Goal: Task Accomplishment & Management: Complete application form

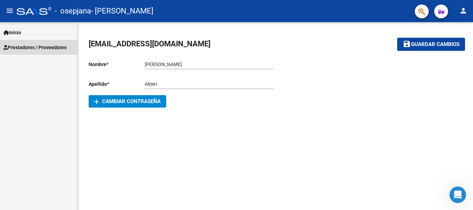
click at [39, 50] on span "Prestadores / Proveedores" at bounding box center [34, 48] width 63 height 8
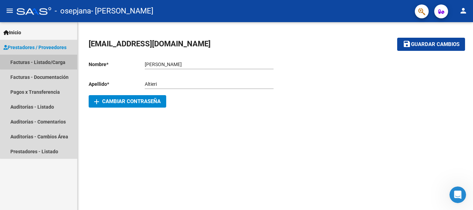
click at [39, 61] on link "Facturas - Listado/Carga" at bounding box center [38, 62] width 77 height 15
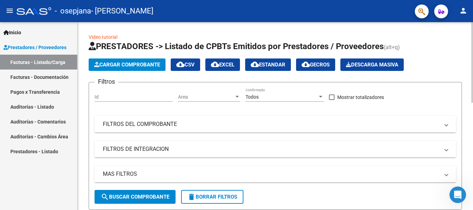
click at [134, 65] on span "Cargar Comprobante" at bounding box center [127, 65] width 66 height 6
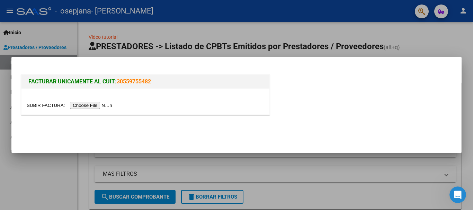
click at [102, 107] on input "file" at bounding box center [71, 105] width 88 height 7
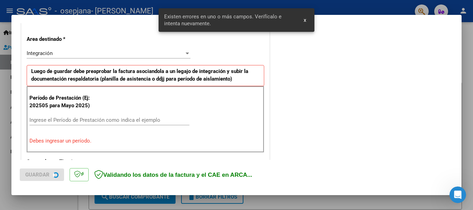
scroll to position [160, 0]
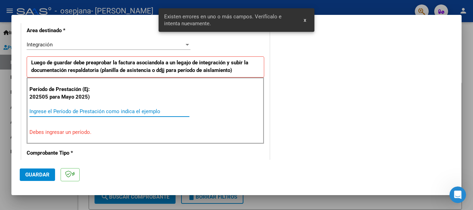
click at [107, 112] on input "Ingrese el Período de Prestación como indica el ejemplo" at bounding box center [109, 111] width 160 height 6
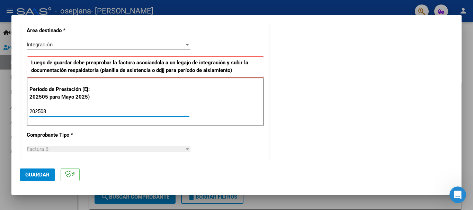
type input "202508"
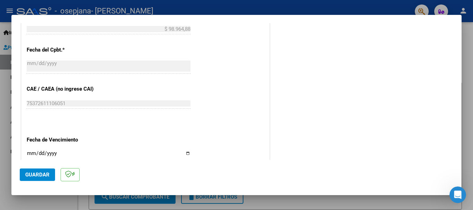
scroll to position [402, 0]
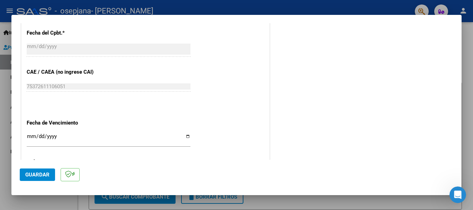
click at [31, 136] on input "Ingresar la fecha" at bounding box center [109, 139] width 164 height 11
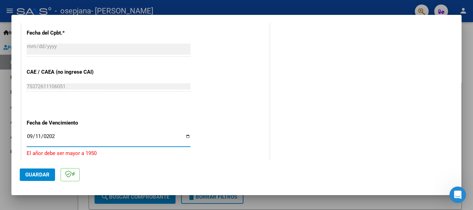
type input "[DATE]"
click at [41, 172] on span "Guardar" at bounding box center [37, 175] width 24 height 6
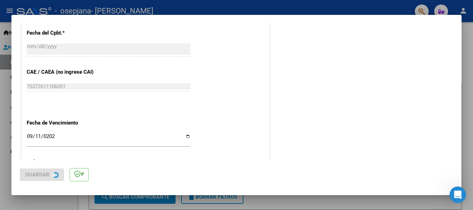
scroll to position [0, 0]
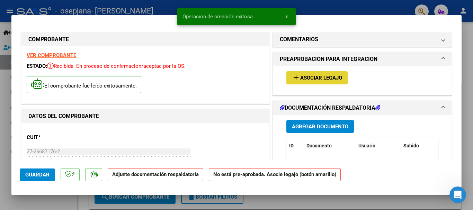
click at [320, 76] on span "Asociar Legajo" at bounding box center [321, 78] width 42 height 6
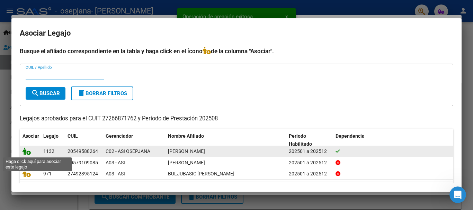
click at [26, 149] on icon at bounding box center [27, 151] width 8 height 8
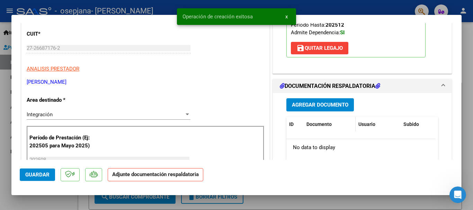
scroll to position [104, 0]
click at [320, 107] on span "Agregar Documento" at bounding box center [320, 105] width 56 height 6
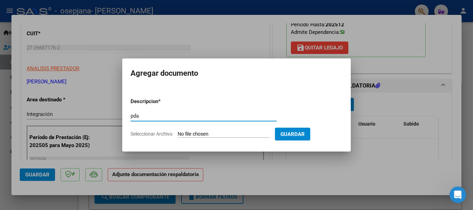
type input "pda"
click at [217, 132] on input "Seleccionar Archivo" at bounding box center [224, 134] width 92 height 7
type input "C:\fakepath\Documento 14 (1).pdf"
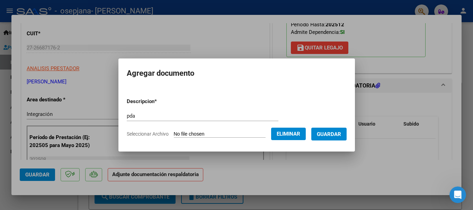
click at [341, 135] on span "Guardar" at bounding box center [329, 134] width 24 height 6
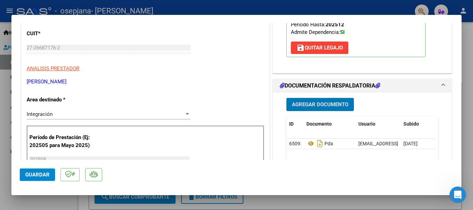
click at [35, 177] on span "Guardar" at bounding box center [37, 175] width 24 height 6
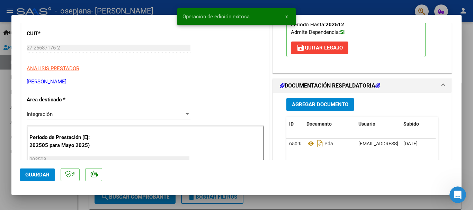
click at [37, 176] on span "Guardar" at bounding box center [37, 175] width 24 height 6
click at [0, 131] on div at bounding box center [236, 105] width 473 height 210
type input "$ 0,00"
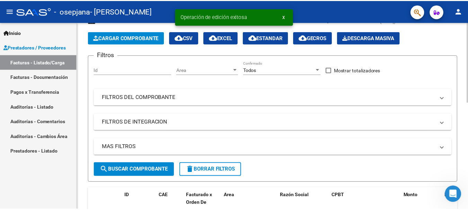
scroll to position [0, 0]
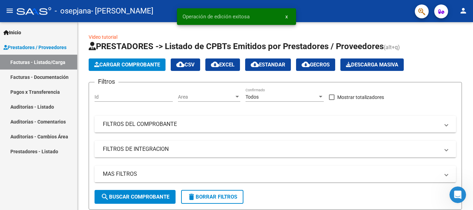
click at [463, 7] on mat-icon "person" at bounding box center [463, 11] width 8 height 8
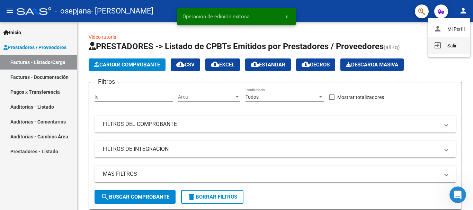
click at [436, 52] on button "exit_to_app Salir" at bounding box center [449, 45] width 42 height 17
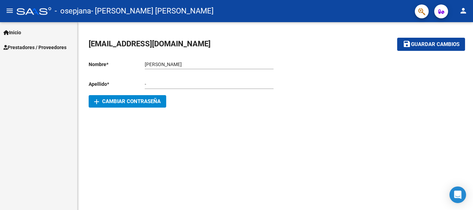
click at [55, 47] on span "Prestadores / Proveedores" at bounding box center [34, 48] width 63 height 8
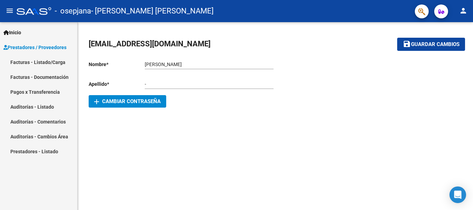
click at [38, 63] on link "Facturas - Listado/Carga" at bounding box center [38, 62] width 77 height 15
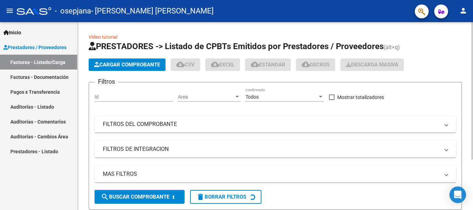
click at [131, 69] on button "Cargar Comprobante" at bounding box center [127, 65] width 77 height 12
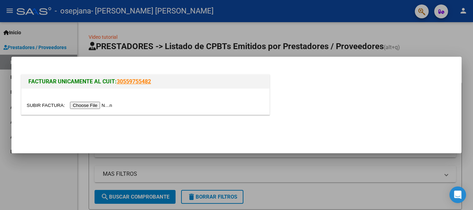
click at [87, 107] on input "file" at bounding box center [71, 105] width 88 height 7
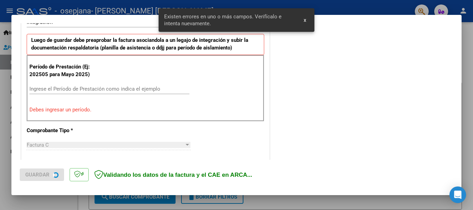
scroll to position [195, 0]
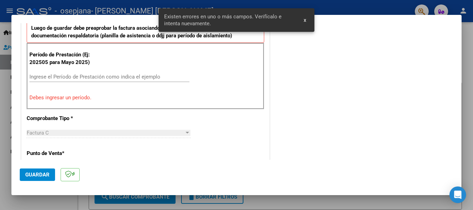
click at [107, 77] on input "Ingrese el Período de Prestación como indica el ejemplo" at bounding box center [109, 77] width 160 height 6
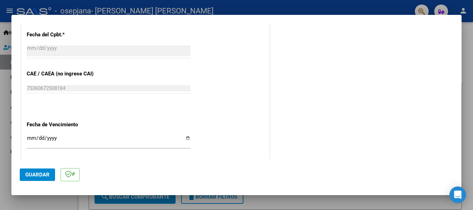
scroll to position [402, 0]
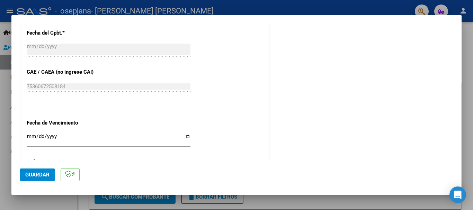
type input "202508"
click at [27, 136] on input "Ingresar la fecha" at bounding box center [109, 139] width 164 height 11
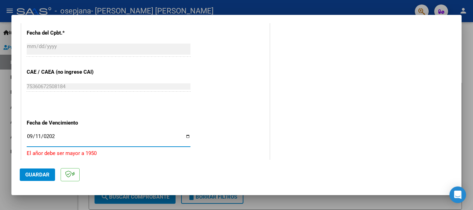
type input "[DATE]"
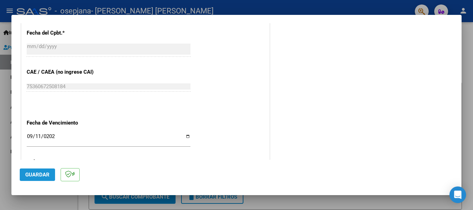
click at [34, 171] on button "Guardar" at bounding box center [37, 175] width 35 height 12
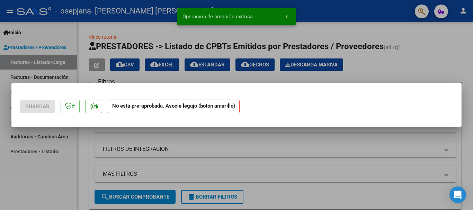
scroll to position [0, 0]
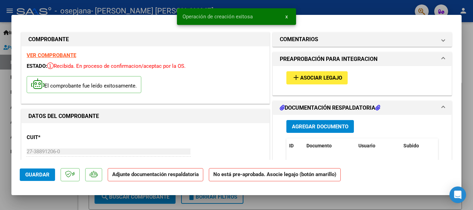
click at [316, 77] on span "Asociar Legajo" at bounding box center [321, 78] width 42 height 6
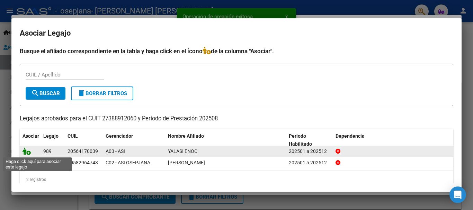
click at [26, 149] on icon at bounding box center [27, 151] width 8 height 8
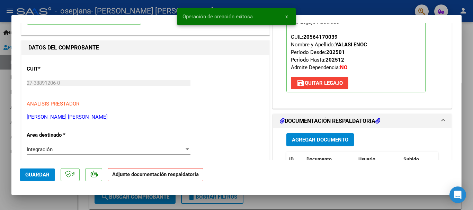
scroll to position [69, 0]
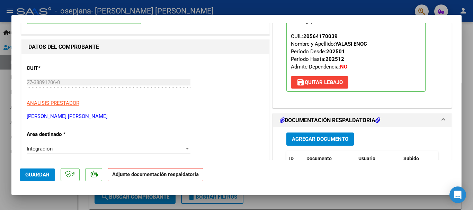
click at [331, 138] on span "Agregar Documento" at bounding box center [320, 139] width 56 height 6
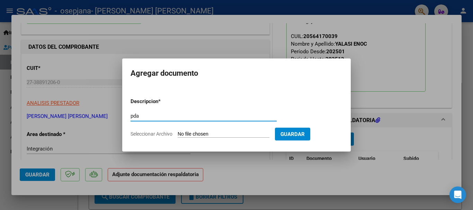
type input "pda"
click at [198, 136] on input "Seleccionar Archivo" at bounding box center [224, 134] width 92 height 7
type input "C:\fakepath\Documento 36.pdf"
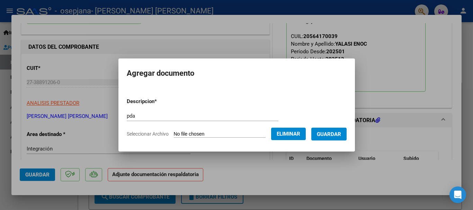
click at [339, 131] on span "Guardar" at bounding box center [329, 134] width 24 height 6
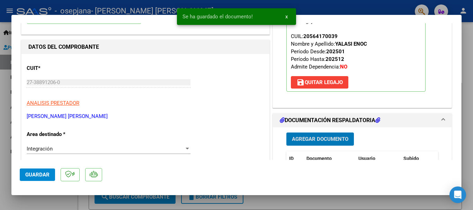
click at [33, 172] on span "Guardar" at bounding box center [37, 175] width 24 height 6
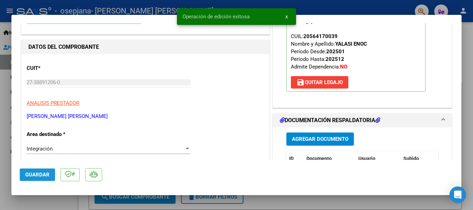
click at [33, 172] on span "Guardar" at bounding box center [37, 175] width 24 height 6
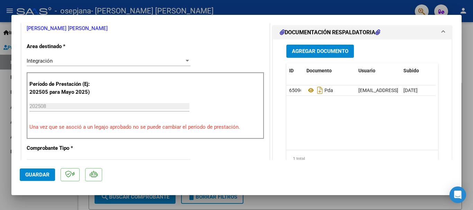
scroll to position [138, 0]
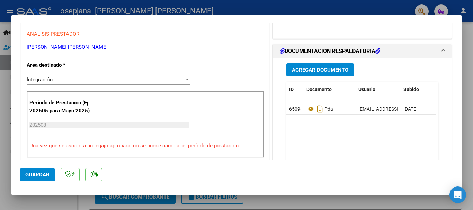
click at [28, 178] on button "Guardar" at bounding box center [37, 175] width 35 height 12
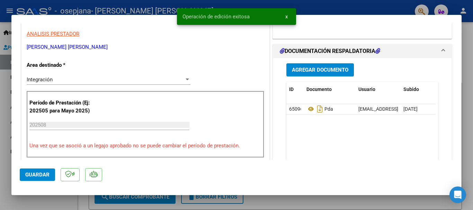
click at [35, 175] on span "Guardar" at bounding box center [37, 175] width 24 height 6
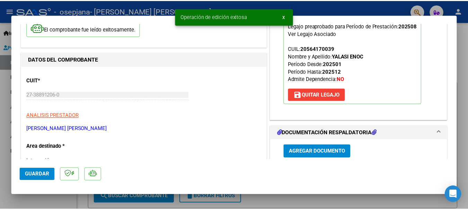
scroll to position [35, 0]
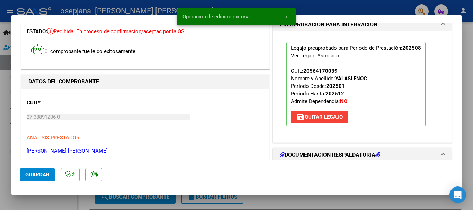
click at [0, 130] on div at bounding box center [236, 105] width 473 height 210
type input "$ 0,00"
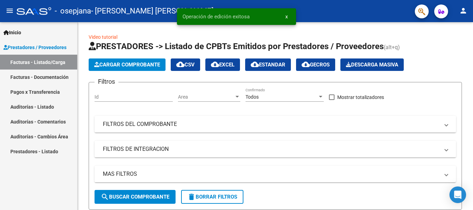
click at [461, 10] on mat-icon "person" at bounding box center [463, 11] width 8 height 8
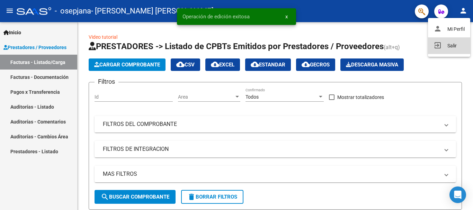
click at [446, 43] on button "exit_to_app Salir" at bounding box center [449, 45] width 42 height 17
